Goal: Check status: Check status

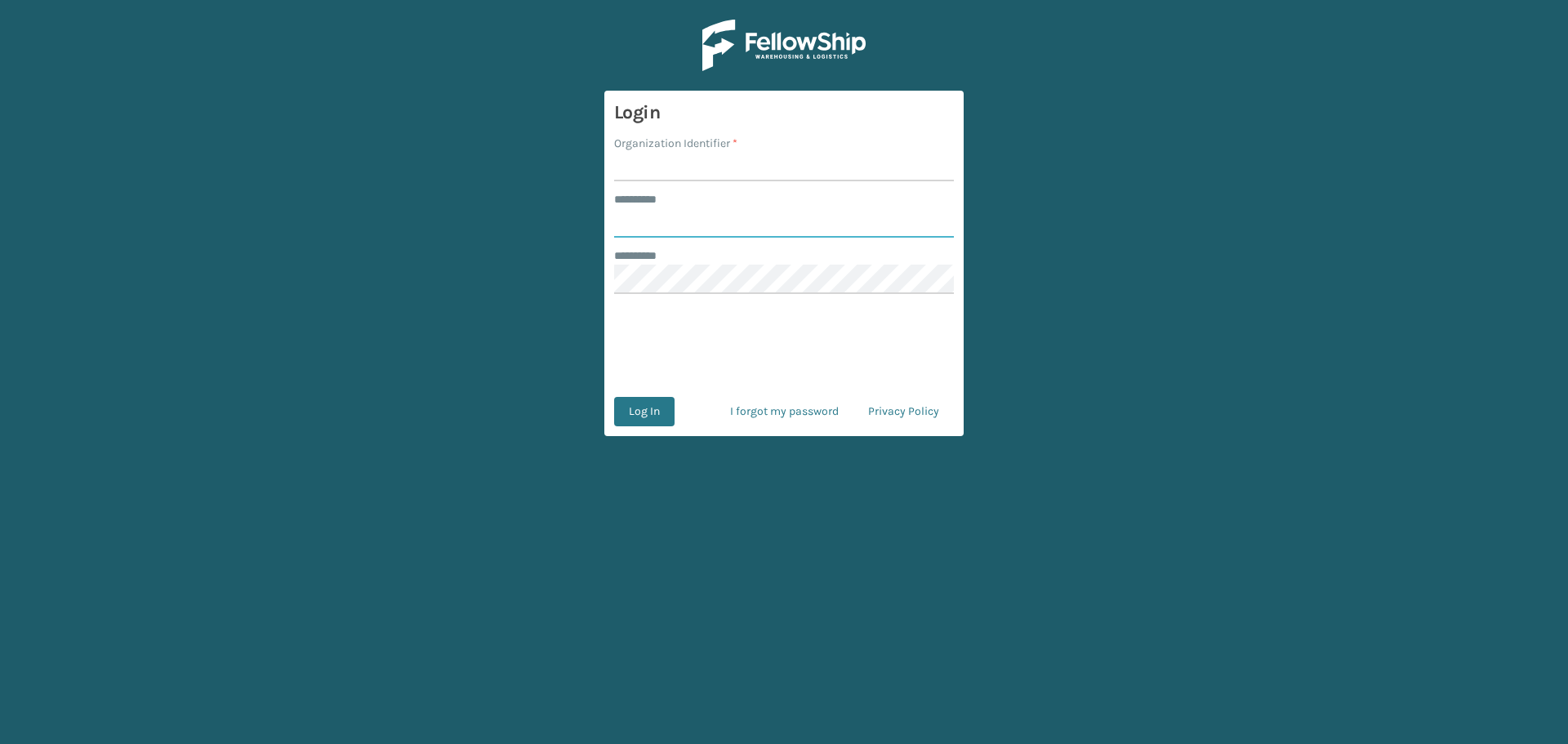
type input "******"
click at [680, 160] on input "Organization Identifier *" at bounding box center [784, 166] width 340 height 30
type input "Koolmore"
click at [644, 419] on button "Log In" at bounding box center [644, 411] width 61 height 30
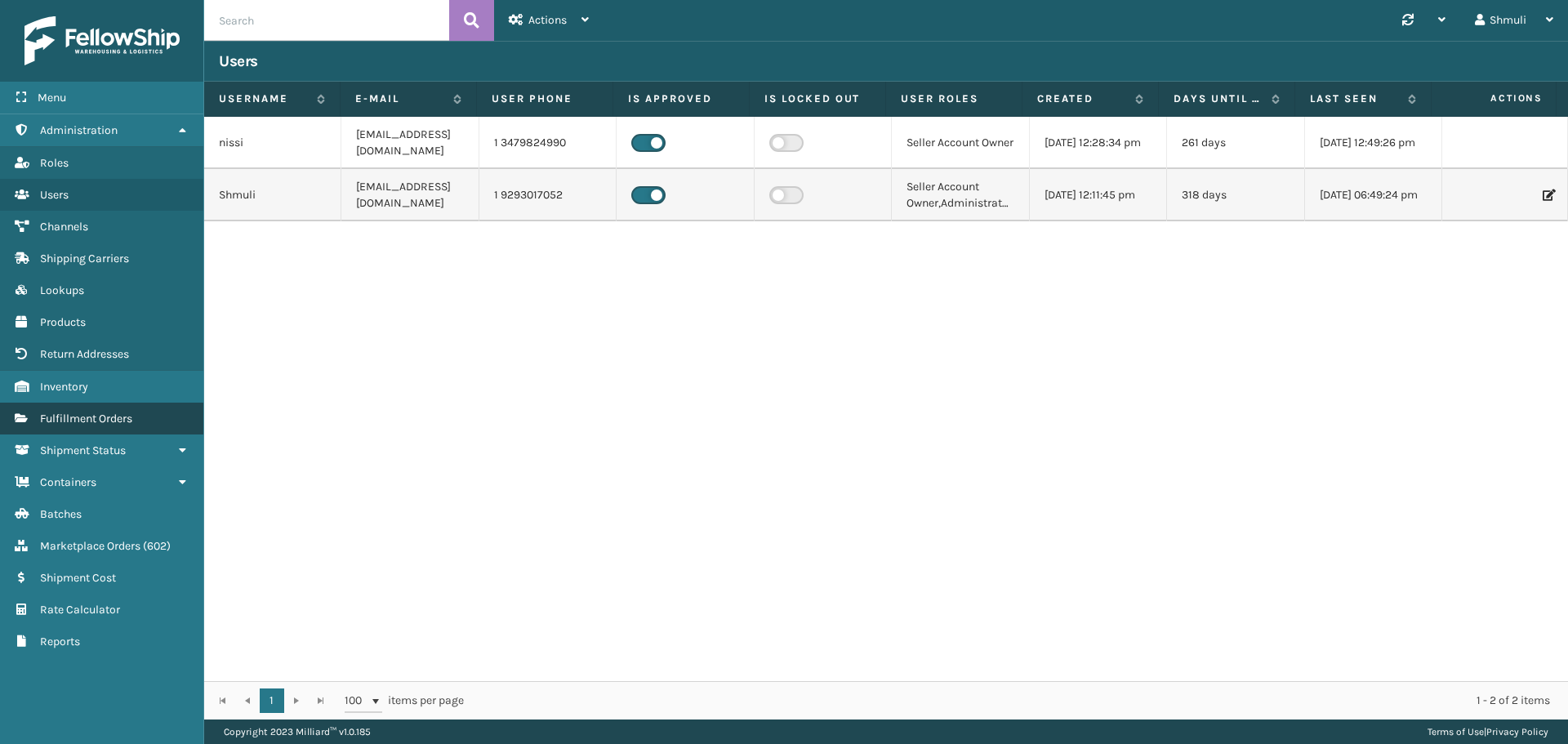
click at [85, 413] on span "Fulfillment Orders" at bounding box center [86, 418] width 92 height 14
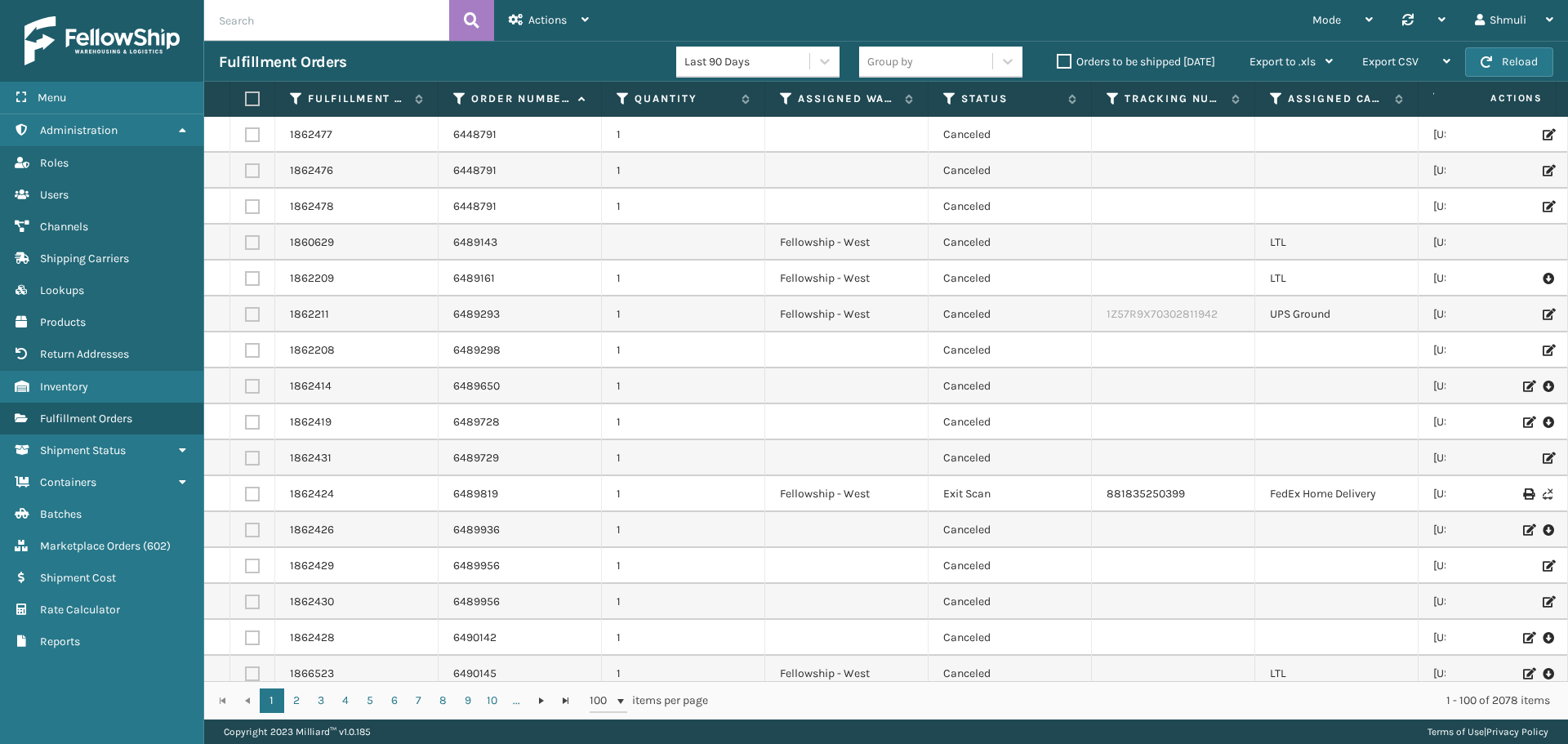
click at [295, 26] on input "text" at bounding box center [326, 20] width 245 height 41
paste input "6523487"
type input "6523487"
click at [472, 18] on icon at bounding box center [471, 20] width 15 height 24
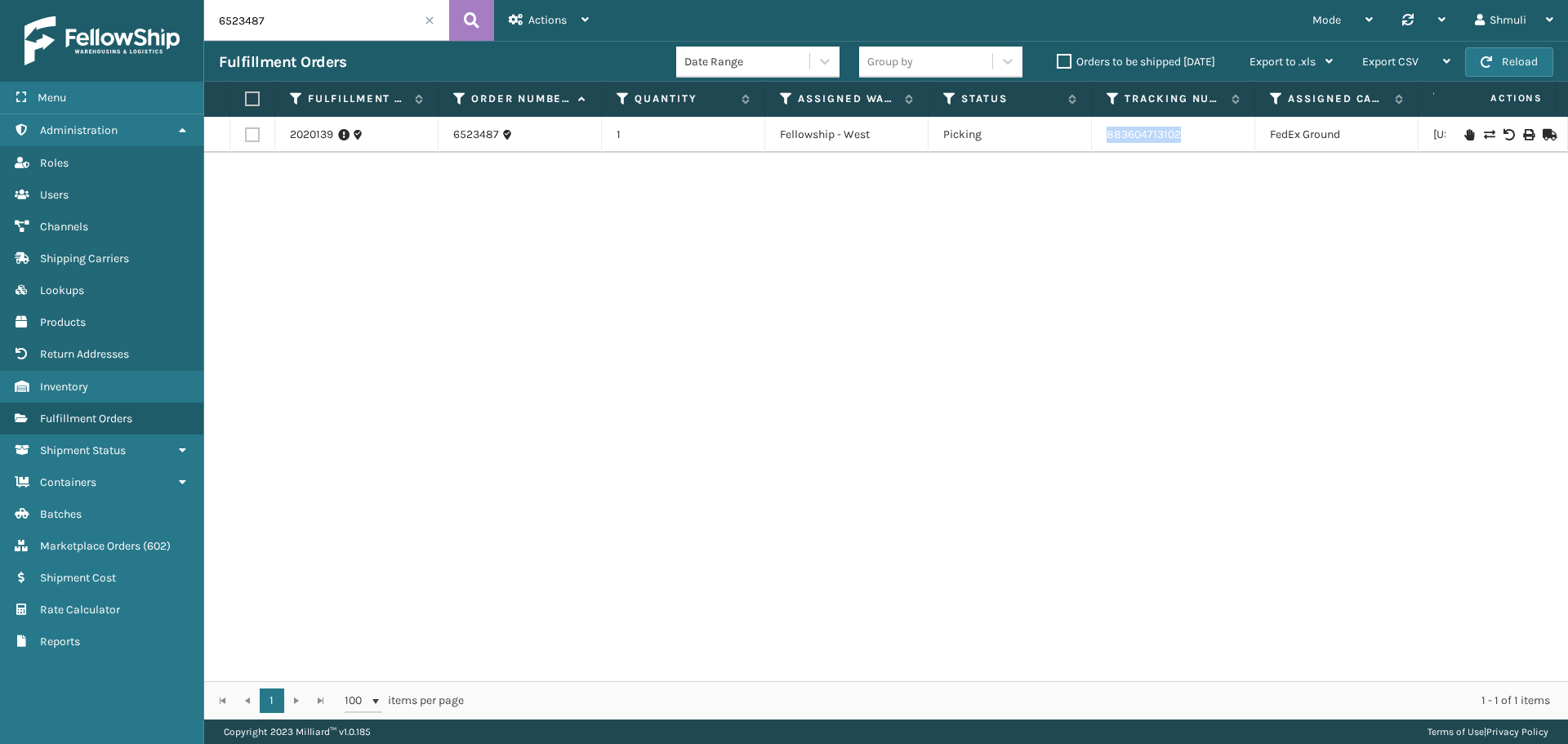
drag, startPoint x: 1205, startPoint y: 131, endPoint x: 1098, endPoint y: 137, distance: 107.2
click at [1098, 137] on td "883604713102" at bounding box center [1174, 135] width 164 height 36
copy link "883604713102"
click at [429, 21] on span at bounding box center [430, 20] width 10 height 10
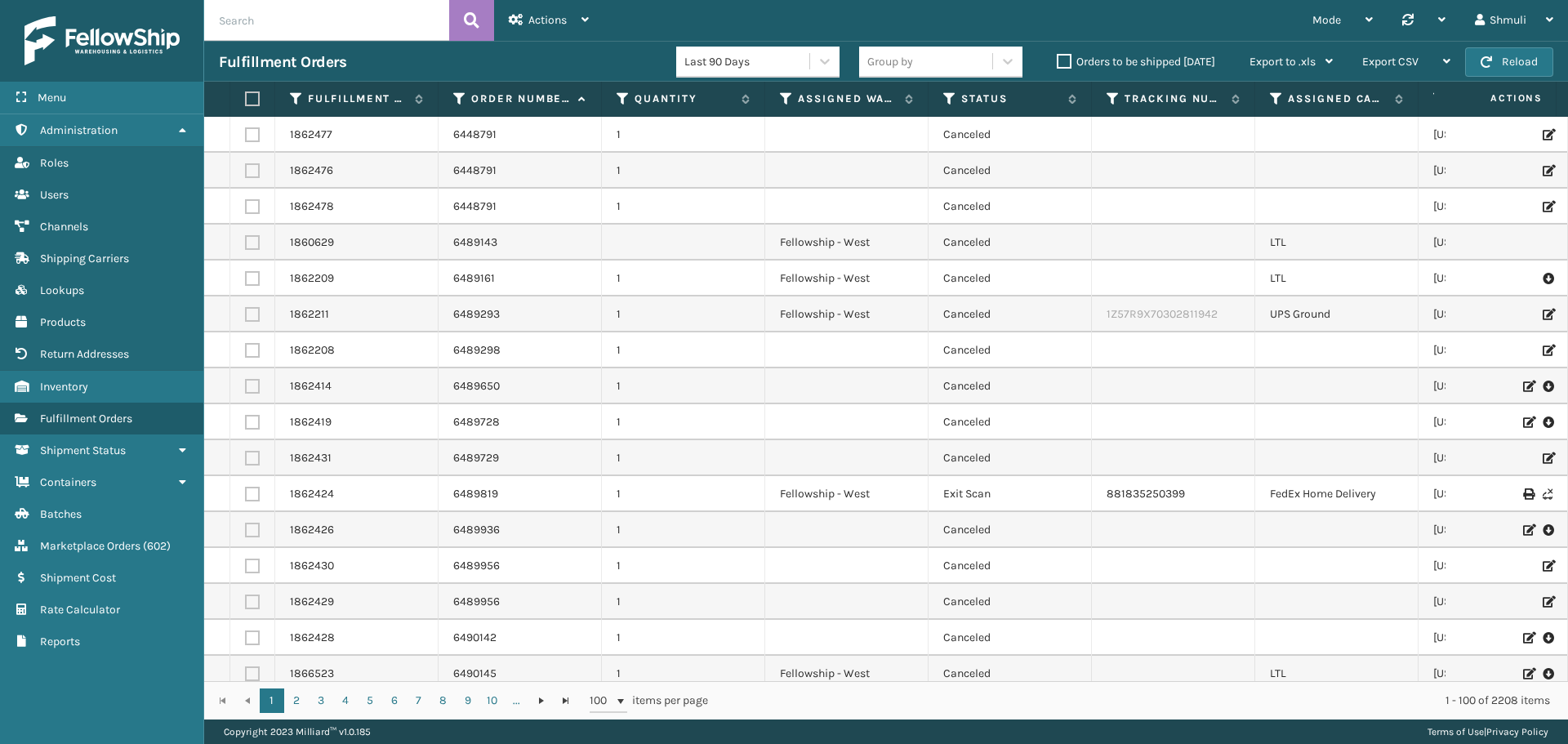
click at [267, 27] on input "text" at bounding box center [326, 20] width 245 height 41
paste input "6523852"
type input "6523852"
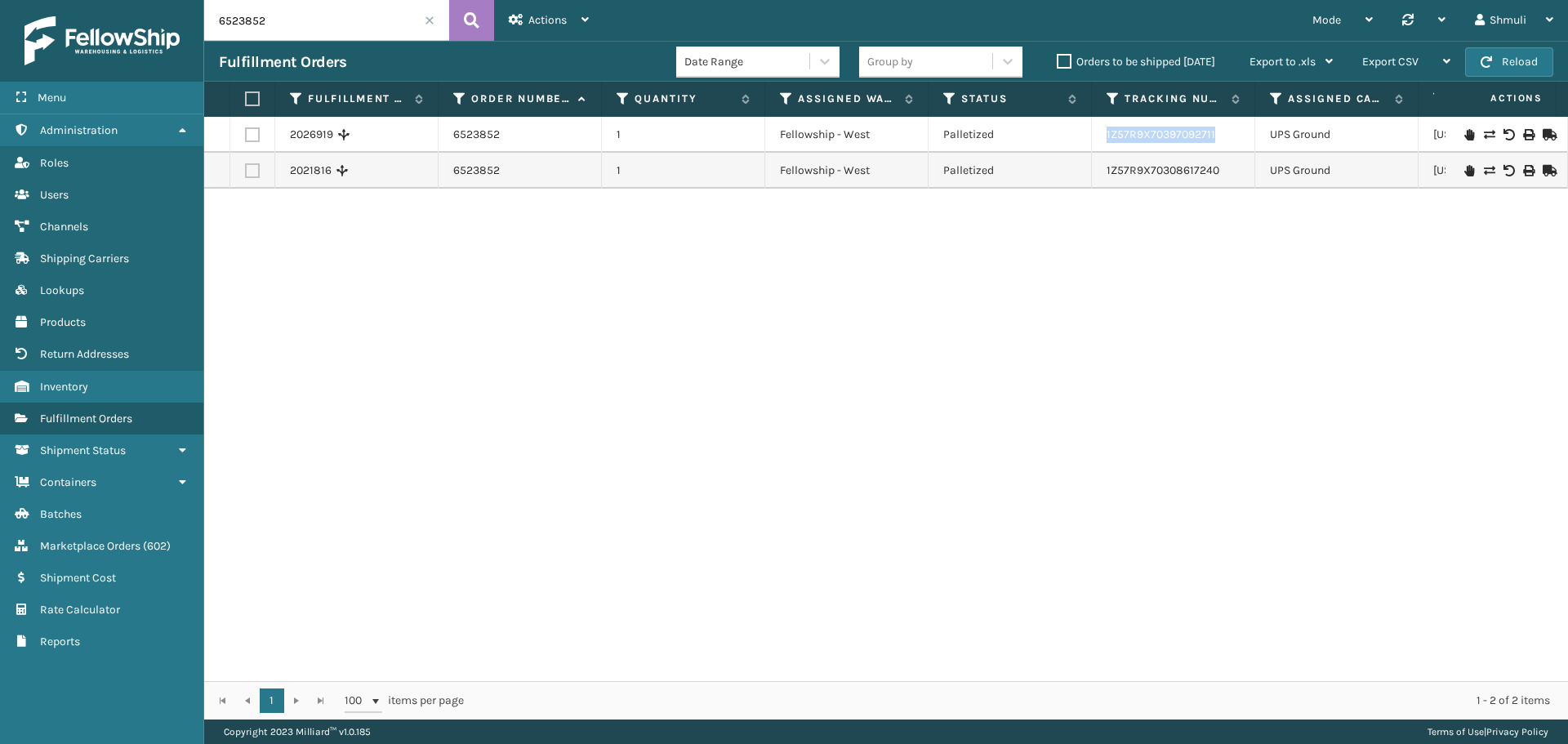
drag, startPoint x: 1223, startPoint y: 135, endPoint x: 1096, endPoint y: 137, distance: 127.0
click at [1096, 137] on td "1Z57R9X70397092711" at bounding box center [1174, 135] width 164 height 36
copy link "1Z57R9X70397092711"
drag, startPoint x: 1227, startPoint y: 167, endPoint x: 1091, endPoint y: 174, distance: 136.2
click at [1091, 174] on tr "2021816 6523852 1 Fellowship - West Palletized 1Z57R9X70308617240 UPS Ground [U…" at bounding box center [1036, 171] width 1664 height 36
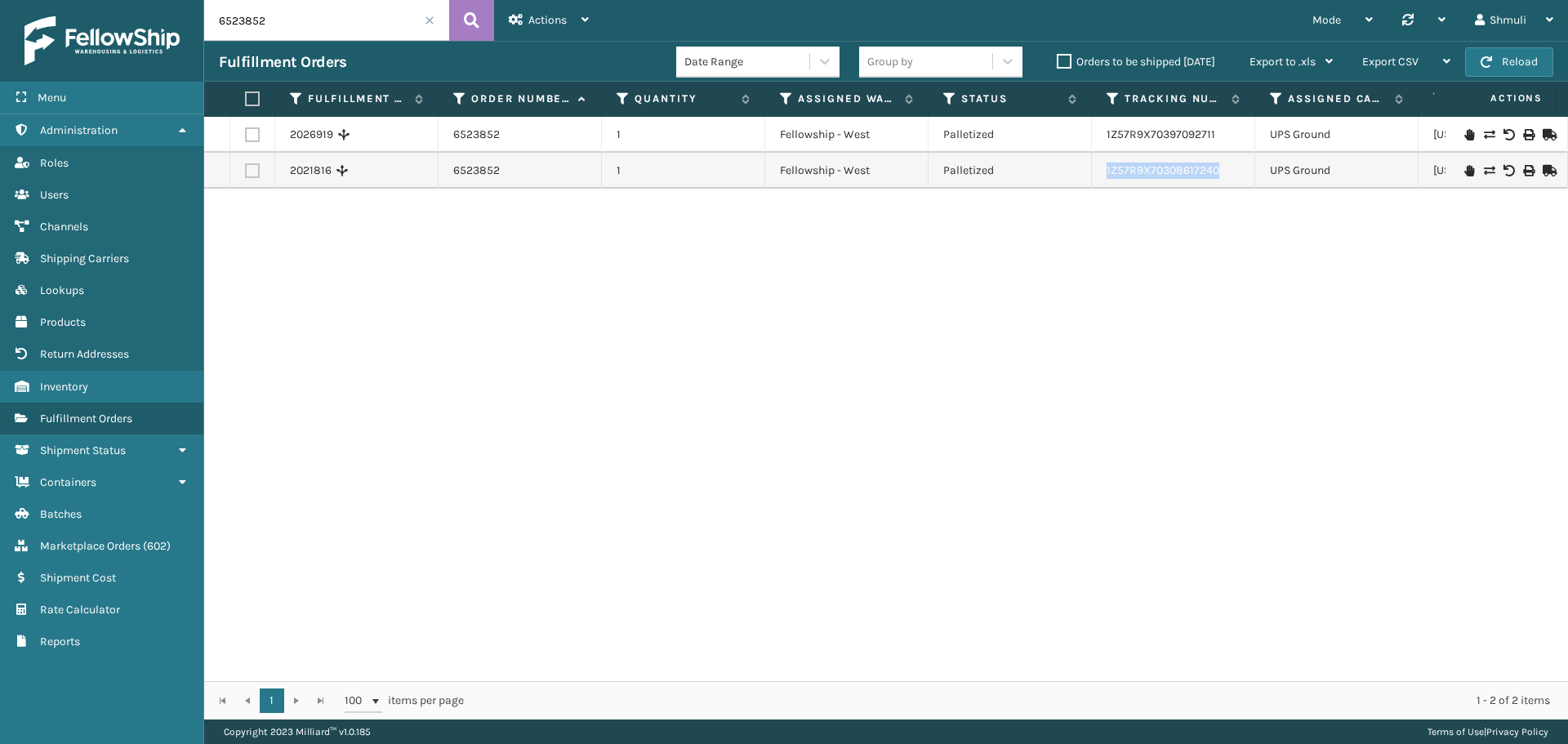
copy tr "1Z57R9X70308617240"
click at [429, 16] on span at bounding box center [430, 20] width 10 height 10
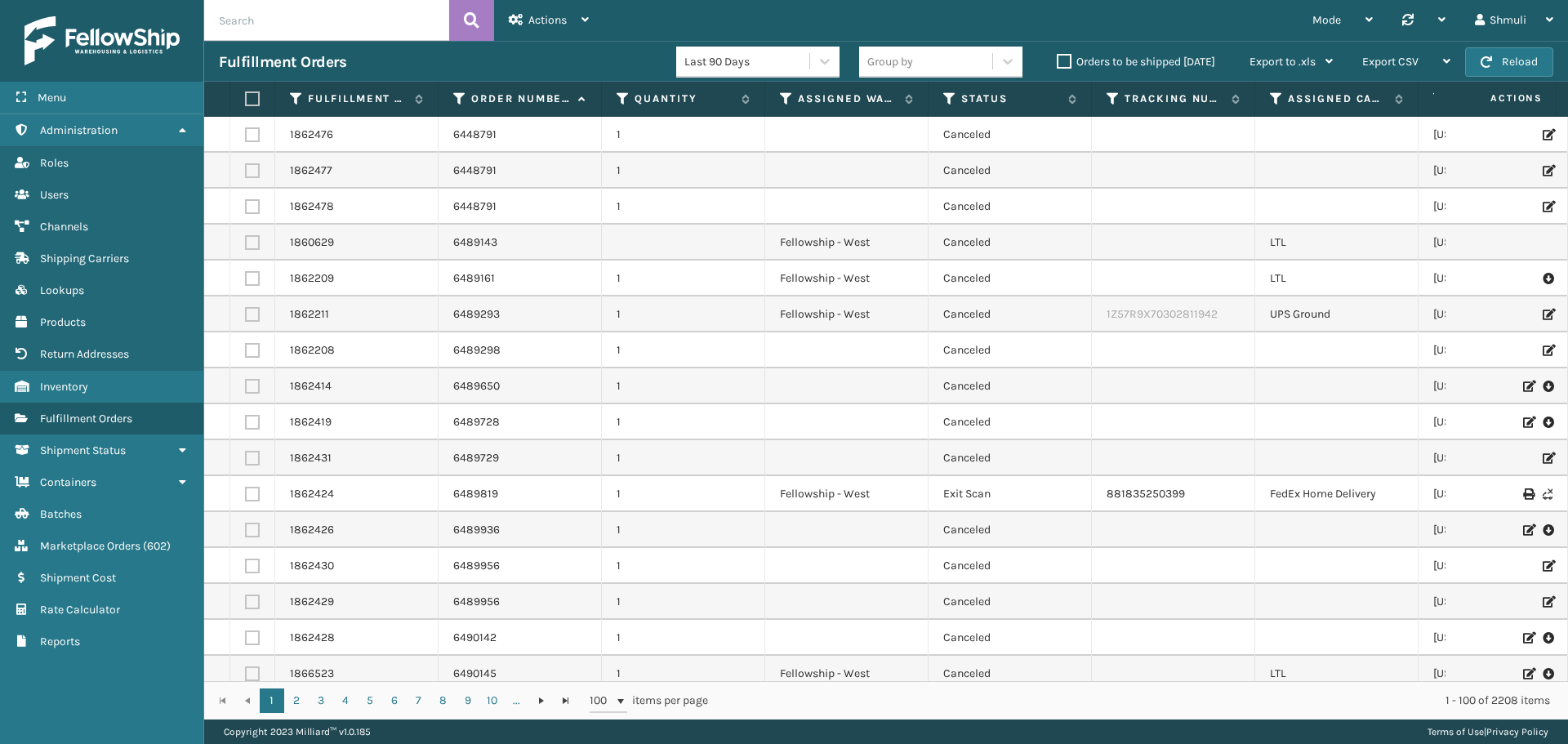
click at [297, 25] on input "text" at bounding box center [326, 20] width 245 height 41
paste input "6523913"
type input "6523913"
click at [482, 19] on button at bounding box center [472, 20] width 45 height 41
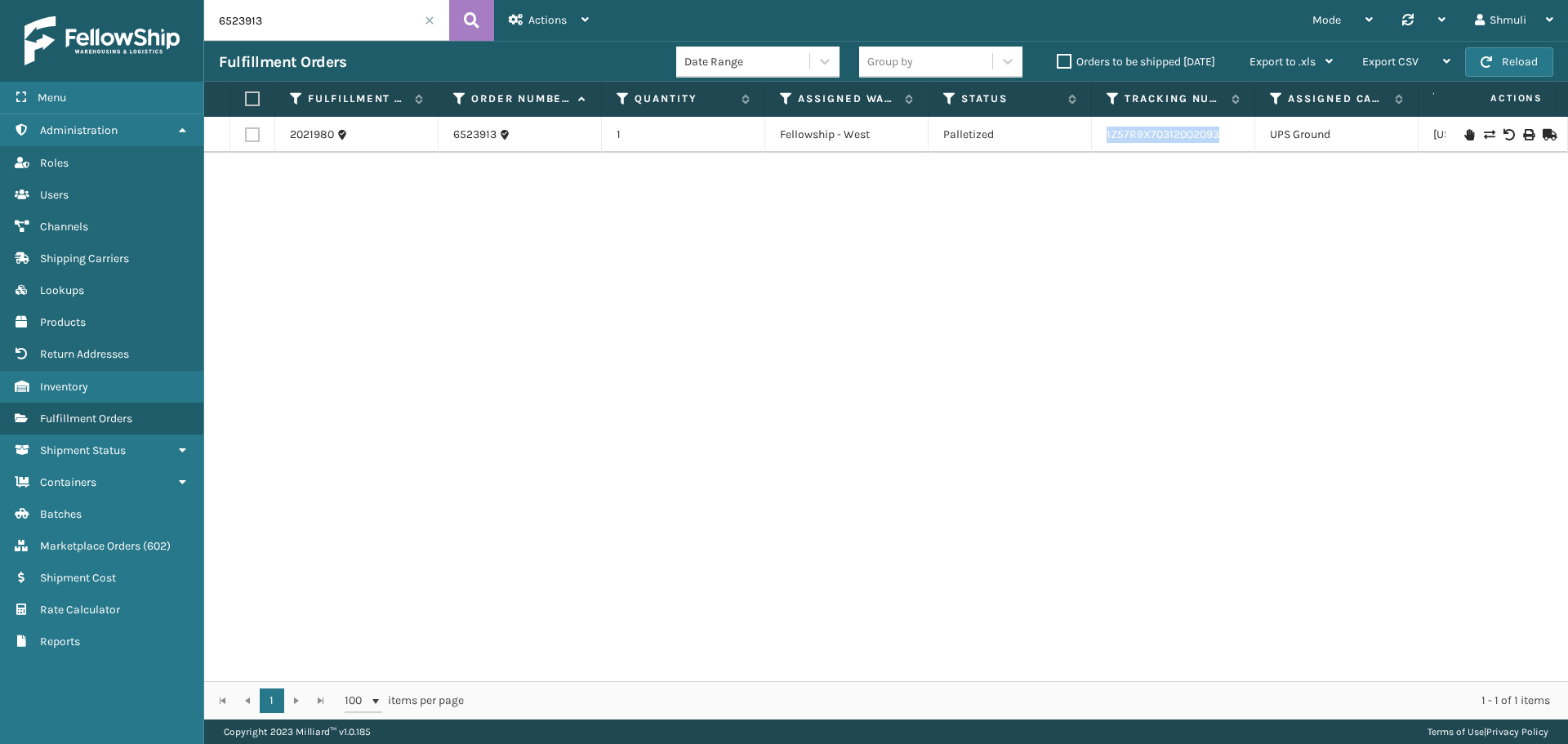
drag, startPoint x: 1226, startPoint y: 137, endPoint x: 1092, endPoint y: 139, distance: 134.0
click at [1092, 139] on td "1Z57R9X70312002093" at bounding box center [1174, 135] width 164 height 36
copy link "1Z57R9X70312002093"
click at [436, 13] on input "6523913" at bounding box center [326, 20] width 245 height 41
click at [432, 18] on span at bounding box center [430, 20] width 10 height 10
